Goal: Entertainment & Leisure: Consume media (video, audio)

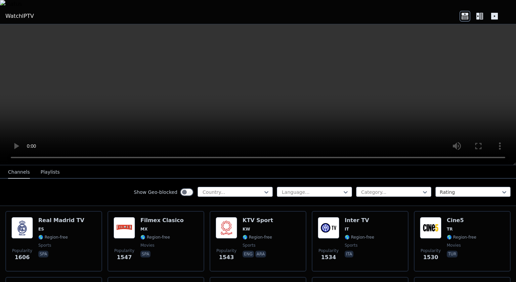
scroll to position [572, 0]
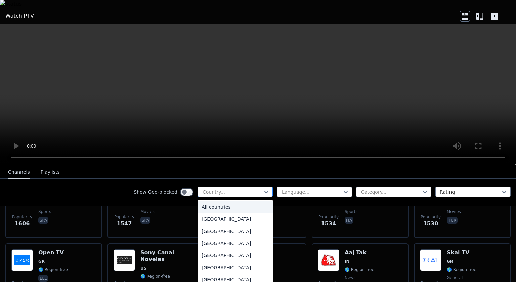
click at [254, 189] on div at bounding box center [232, 192] width 61 height 7
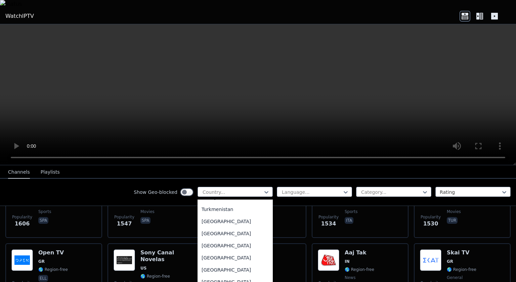
scroll to position [2320, 0]
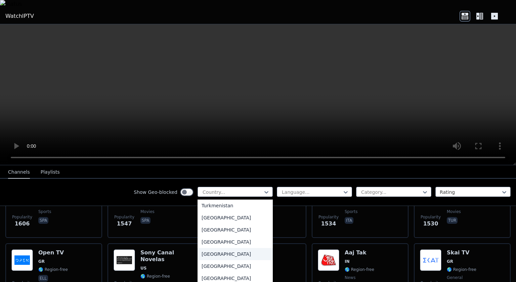
click at [231, 248] on div "[GEOGRAPHIC_DATA]" at bounding box center [235, 254] width 75 height 12
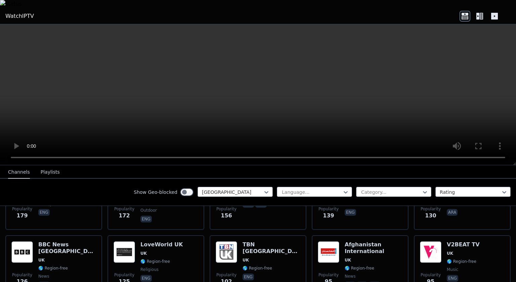
scroll to position [336, 0]
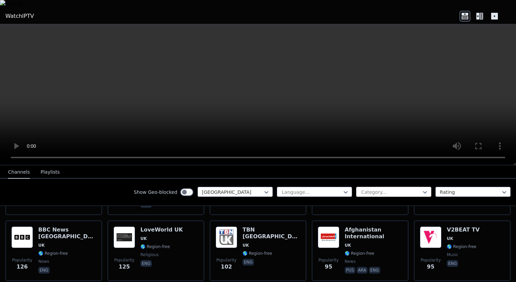
click at [386, 187] on div "Category..." at bounding box center [393, 192] width 75 height 10
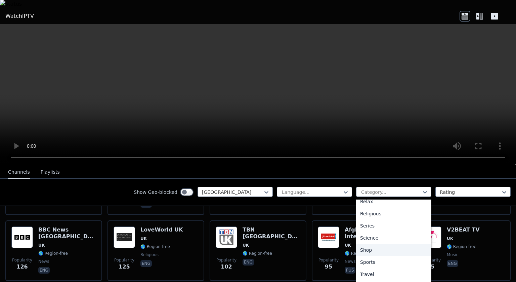
scroll to position [241, 0]
click at [391, 250] on div "Sports" at bounding box center [393, 256] width 75 height 12
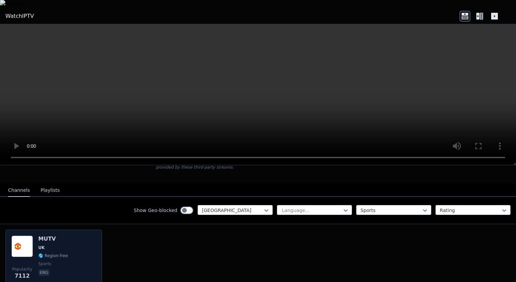
scroll to position [67, 0]
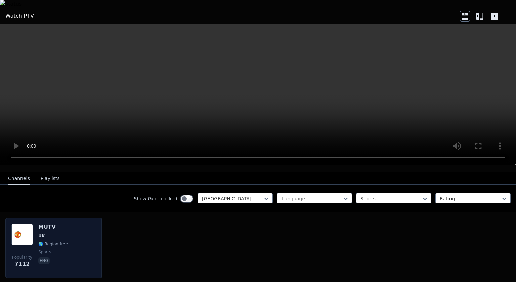
click at [49, 241] on span "🌎 Region-free" at bounding box center [53, 243] width 30 height 5
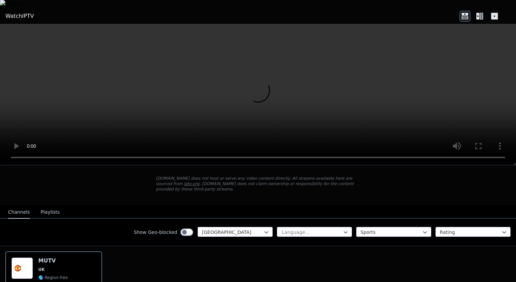
scroll to position [0, 0]
